Goal: Information Seeking & Learning: Check status

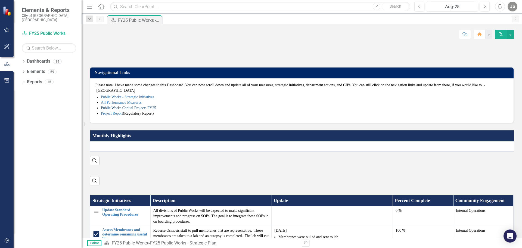
click at [104, 110] on link "Public Works Capital Projects FY25" at bounding box center [128, 108] width 55 height 4
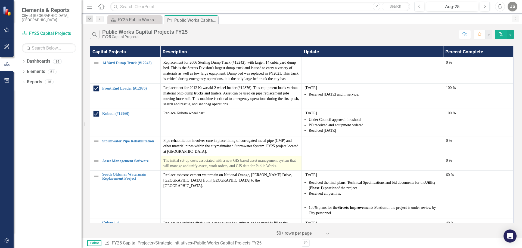
scroll to position [571, 0]
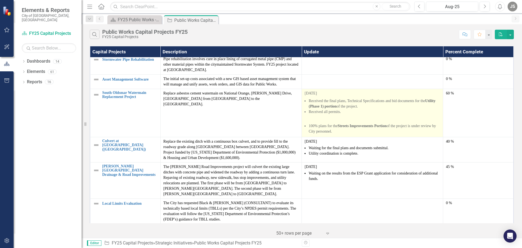
click at [316, 116] on p at bounding box center [373, 119] width 136 height 7
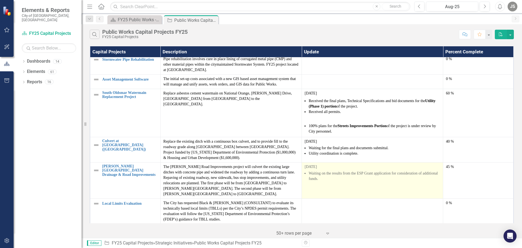
click at [350, 166] on td "[DATE] Waiting on the results from the ESP Grant application for consideration …" at bounding box center [372, 180] width 141 height 36
click at [320, 166] on td "[DATE] Waiting on the results from the ESP Grant application for consideration …" at bounding box center [372, 180] width 141 height 36
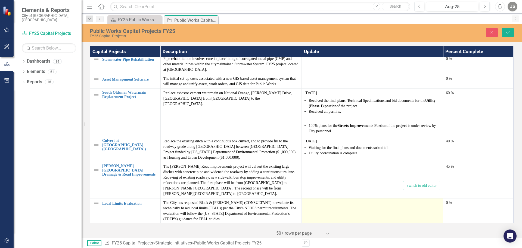
type textarea "<p>[DATE]</p> <ul> <li>Waiting on the results from the ESP Grant application fo…"
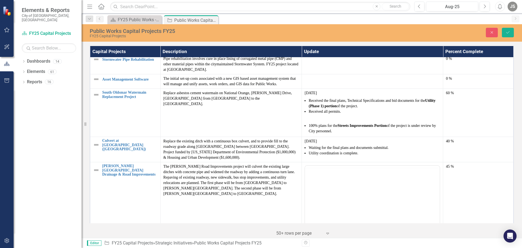
scroll to position [0, 0]
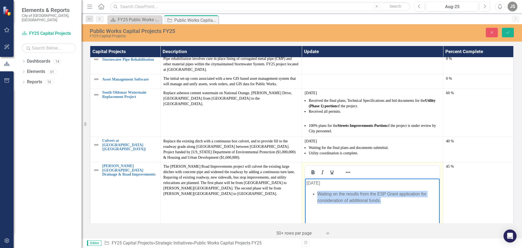
drag, startPoint x: 317, startPoint y: 192, endPoint x: 399, endPoint y: 204, distance: 82.3
click at [399, 204] on body "[DATE] Waiting on the results from the ESP Grant application for consideration …" at bounding box center [372, 219] width 135 height 82
copy li "Waiting on the results from the ESP Grant application for consideration of addi…"
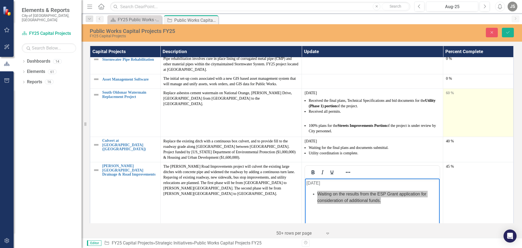
click at [473, 94] on td "60 %" at bounding box center [478, 113] width 70 height 48
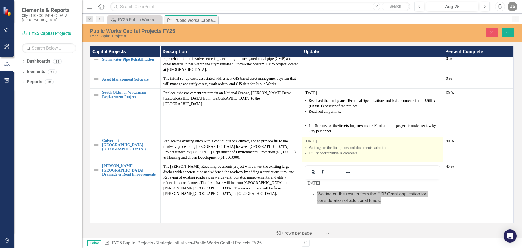
click at [329, 138] on p "[DATE]" at bounding box center [373, 140] width 136 height 5
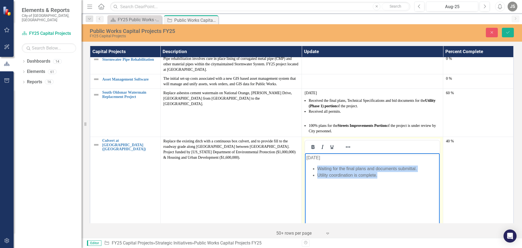
drag, startPoint x: 318, startPoint y: 168, endPoint x: 393, endPoint y: 181, distance: 75.8
click at [393, 181] on body "[DATE] Waiting for the final plans and documents submittal. Utility coordinatio…" at bounding box center [372, 194] width 135 height 82
copy ul "Waiting for the final plans and documents submittal. Utility coordination is co…"
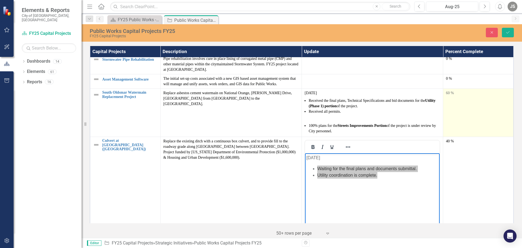
click at [472, 102] on td "60 %" at bounding box center [478, 113] width 70 height 48
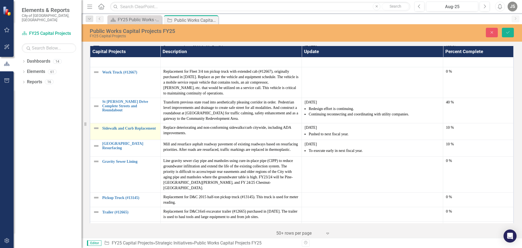
scroll to position [82, 0]
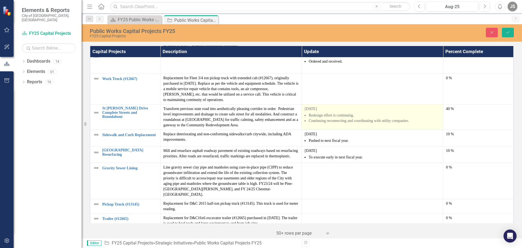
click at [315, 122] on li "Continuing reconnecting and coordinating with utility companies." at bounding box center [375, 120] width 132 height 5
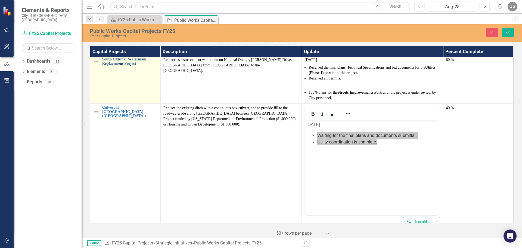
scroll to position [523, 0]
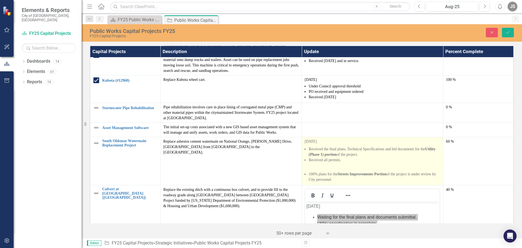
drag, startPoint x: 309, startPoint y: 131, endPoint x: 409, endPoint y: 159, distance: 104.4
click at [409, 159] on span "[DATE] Received the final plans, Technical Specifications and bid documents for…" at bounding box center [373, 161] width 136 height 44
copy span "Received the final plans, Technical Specifications and bid documents for the Ut…"
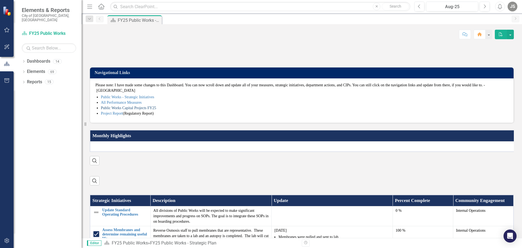
drag, startPoint x: 109, startPoint y: 149, endPoint x: 7, endPoint y: 171, distance: 105.1
click at [109, 110] on link "Public Works Capital Projects FY25" at bounding box center [128, 108] width 55 height 4
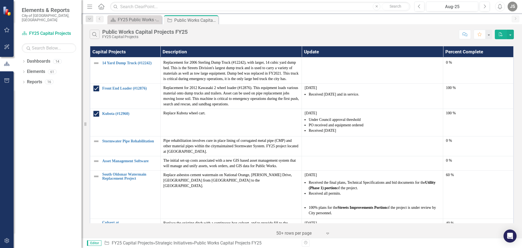
scroll to position [571, 0]
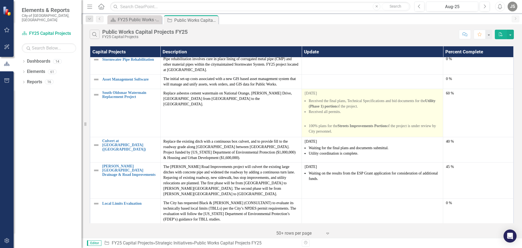
click at [384, 124] on strong "Streets Improvements Portion" at bounding box center [362, 126] width 49 height 4
click at [366, 109] on li "Received all permits." at bounding box center [375, 111] width 132 height 5
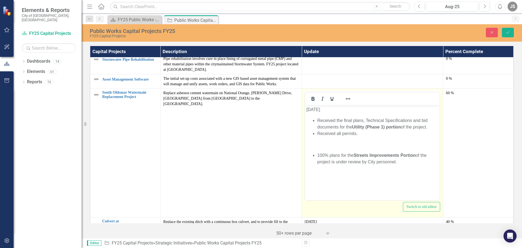
scroll to position [0, 0]
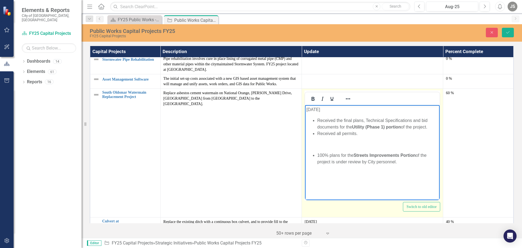
drag, startPoint x: 317, startPoint y: 119, endPoint x: 424, endPoint y: 160, distance: 114.2
click at [424, 160] on body "August, 2025 Received the final plans, Technical Specifications and bid documen…" at bounding box center [372, 146] width 135 height 82
copy body "Received the final plans, Technical Specifications and bid documents for the Ut…"
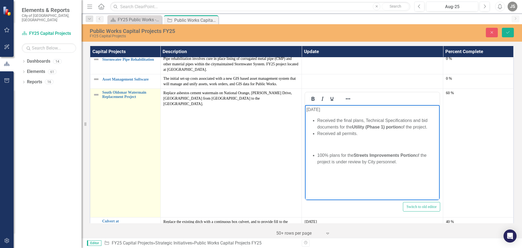
scroll to position [729, 0]
